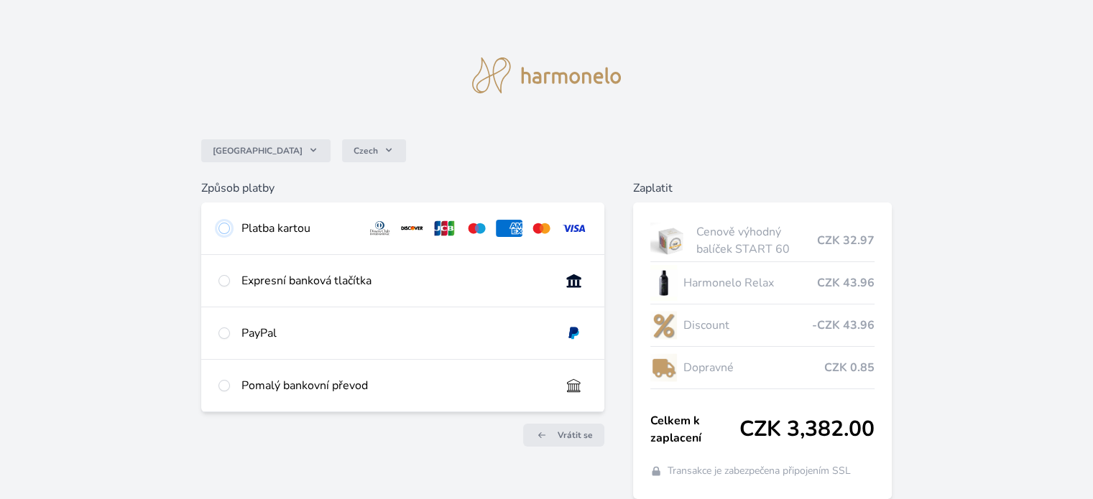
click at [225, 228] on input "radio" at bounding box center [223, 228] width 11 height 11
radio input "true"
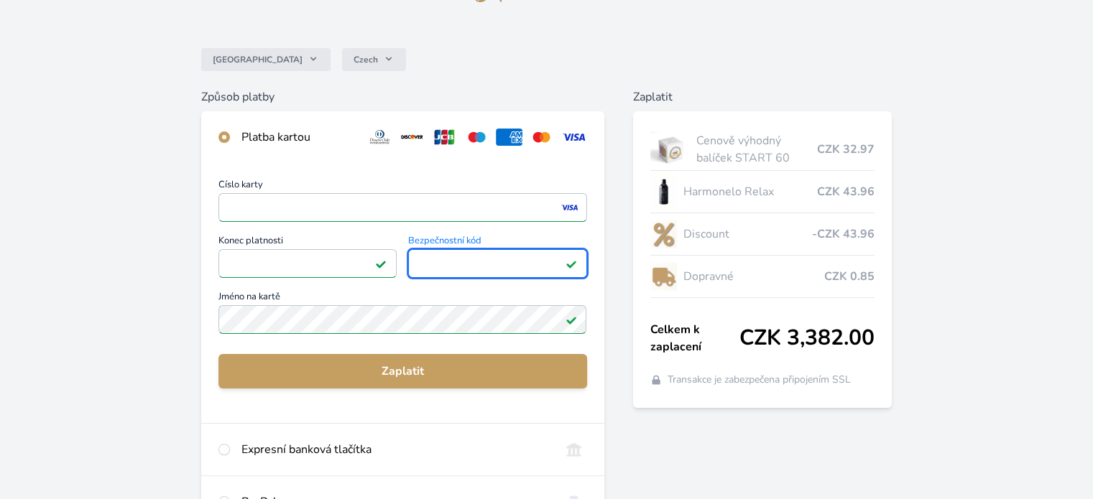
scroll to position [216, 0]
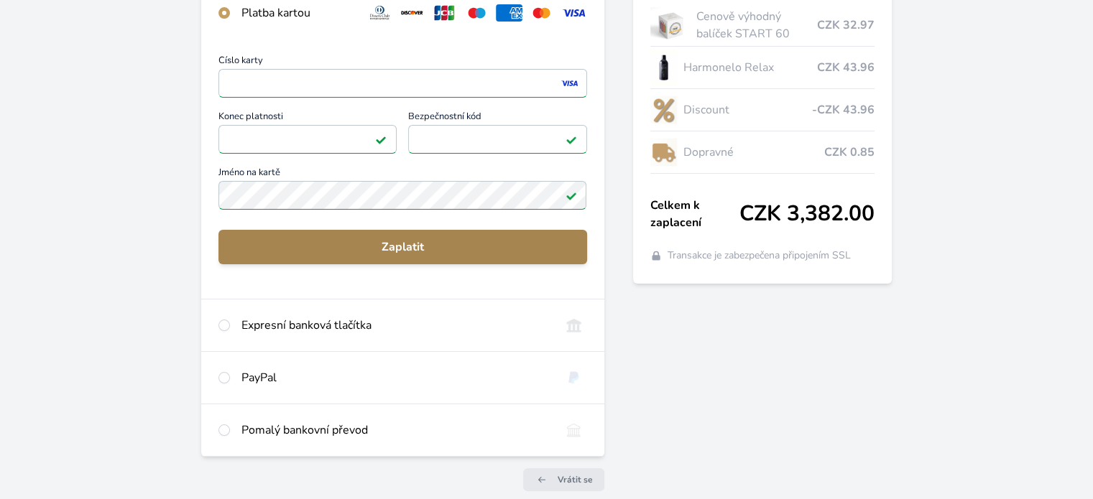
click at [407, 243] on span "Zaplatit" at bounding box center [402, 247] width 345 height 17
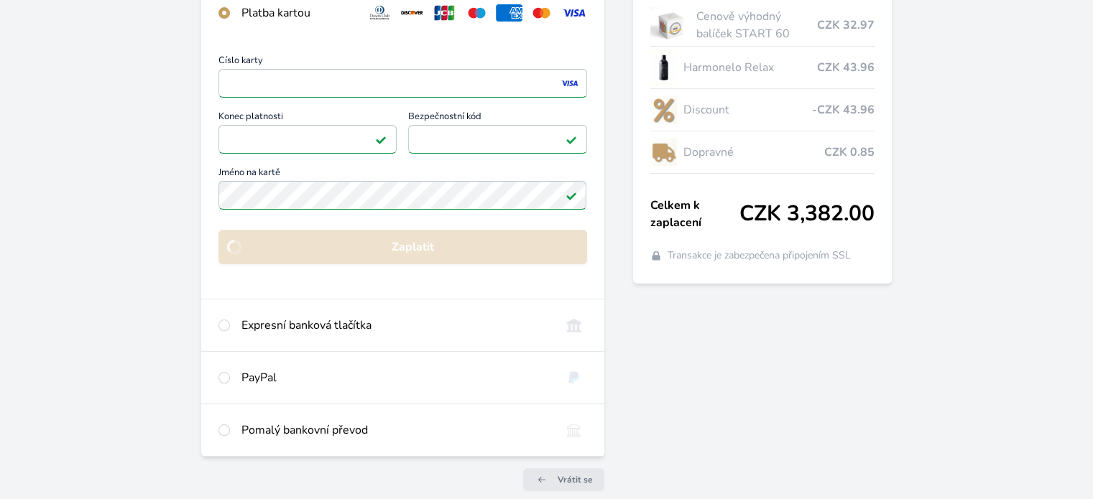
scroll to position [125, 0]
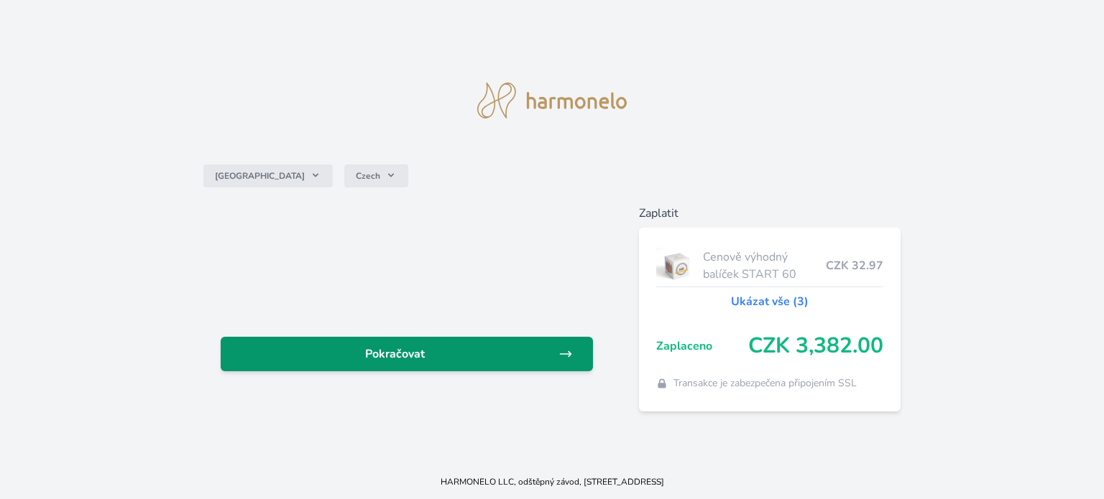
click at [523, 353] on span "Pokračovat" at bounding box center [395, 354] width 326 height 17
